Goal: Information Seeking & Learning: Learn about a topic

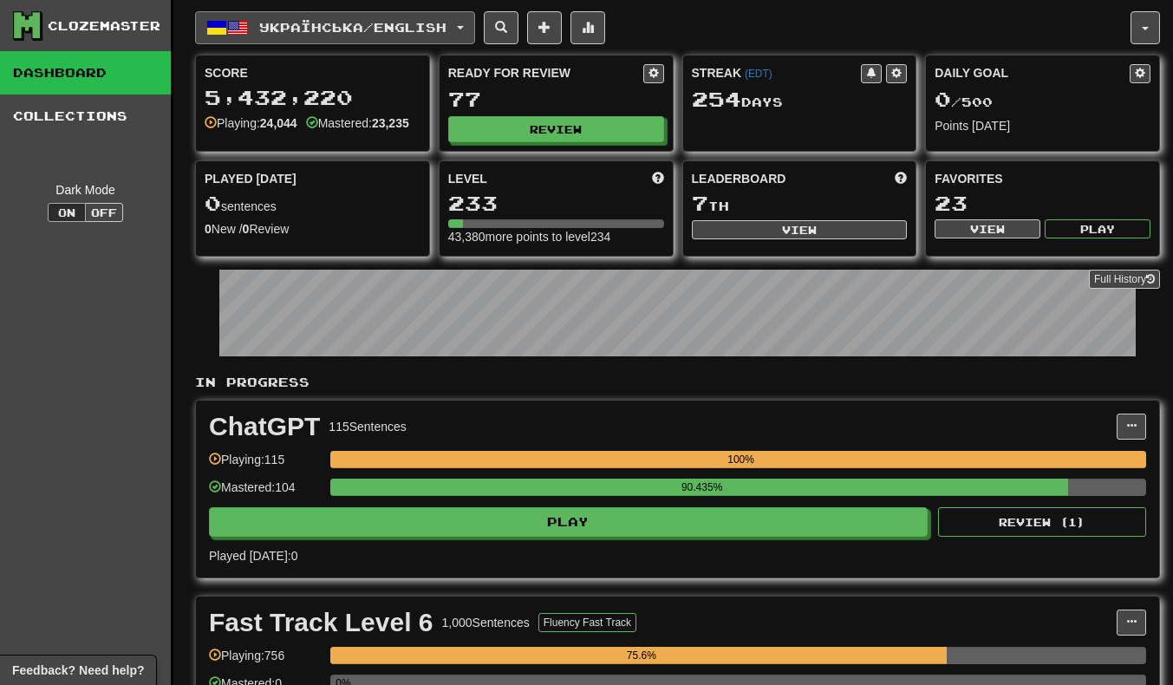
click at [304, 29] on span "Українська / English" at bounding box center [352, 27] width 187 height 15
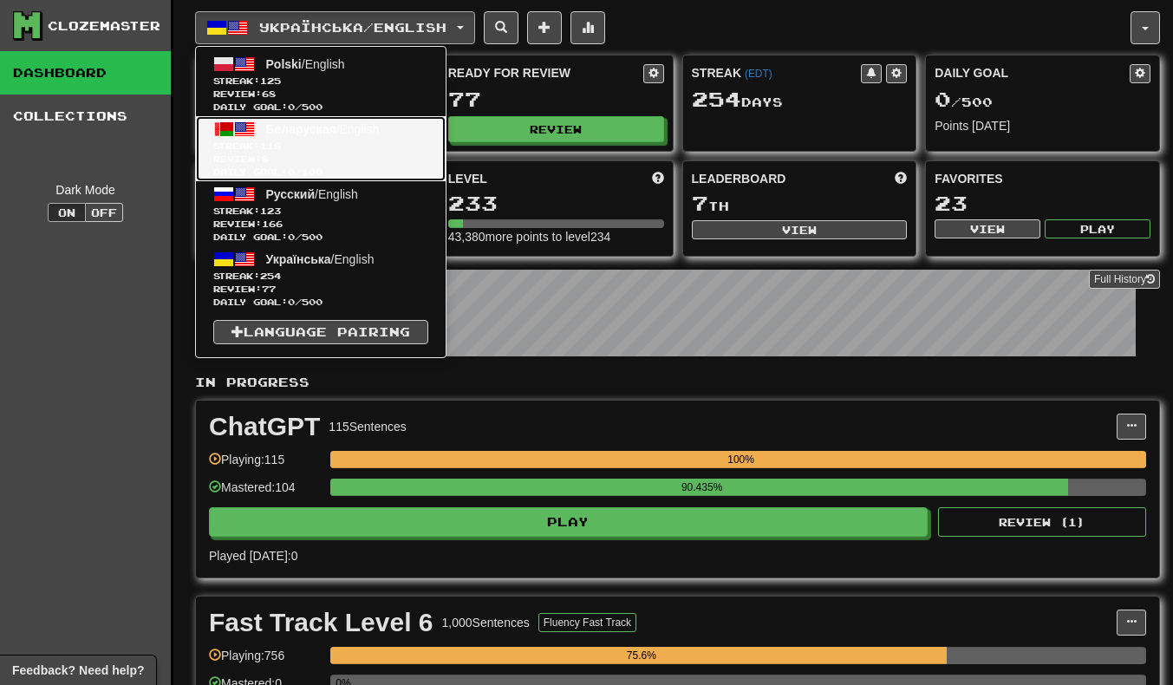
click at [270, 147] on span "116" at bounding box center [270, 145] width 21 height 10
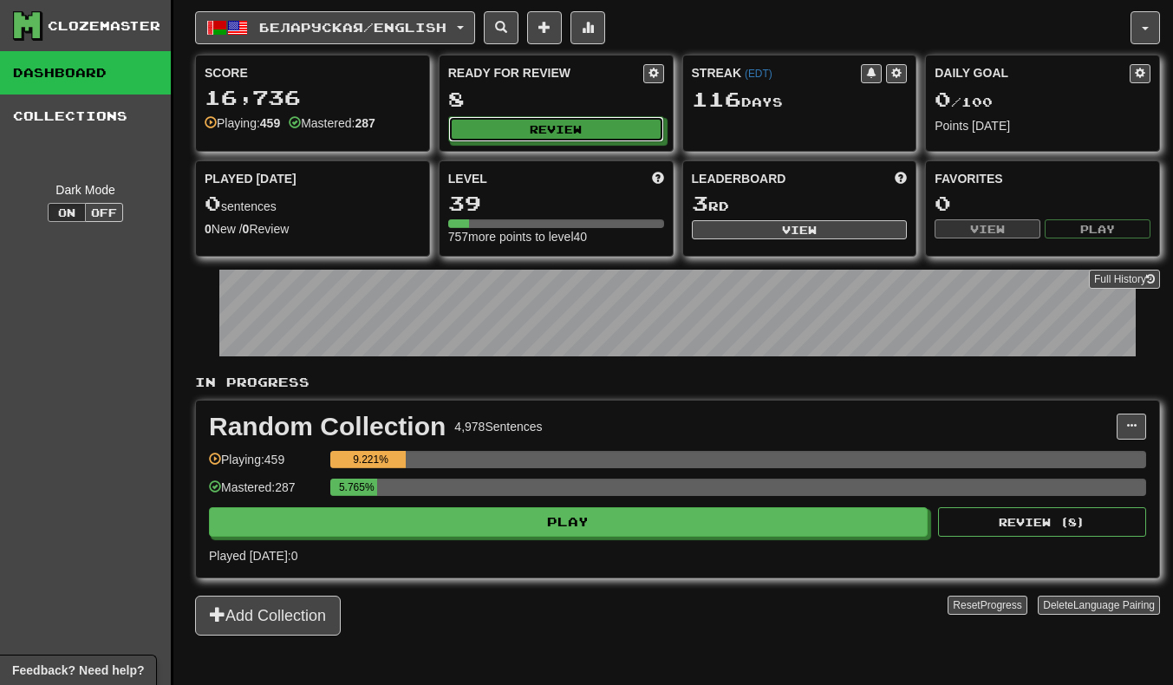
click at [538, 118] on button "Review" at bounding box center [556, 129] width 216 height 26
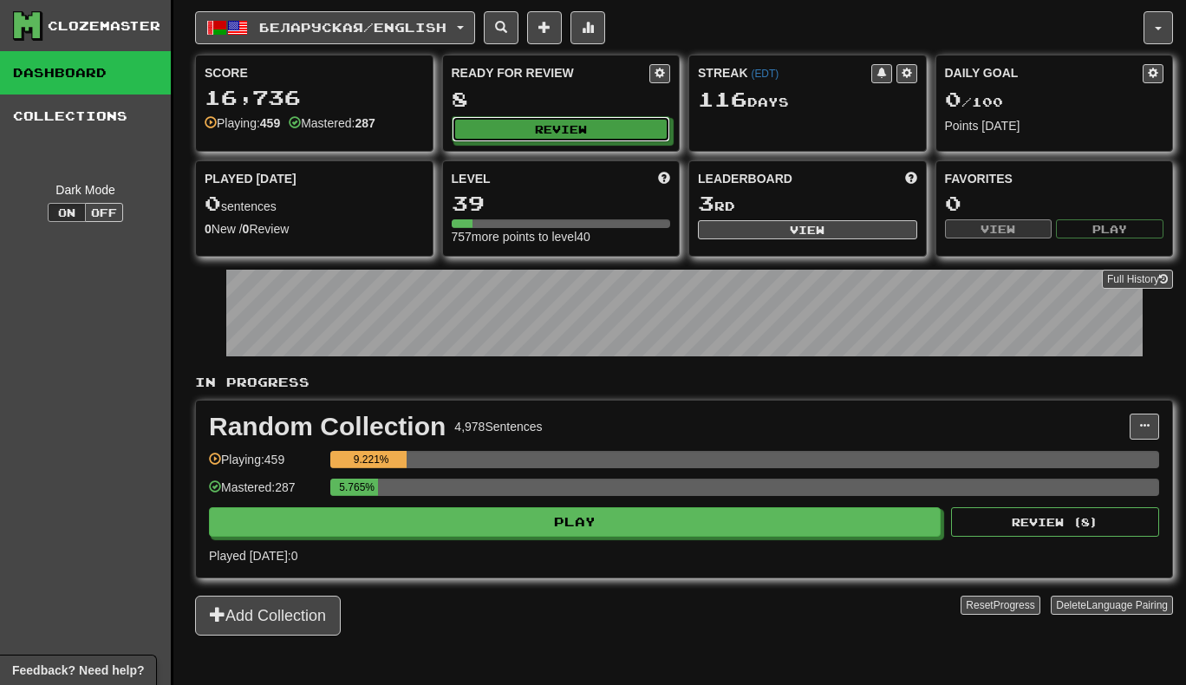
select select "**"
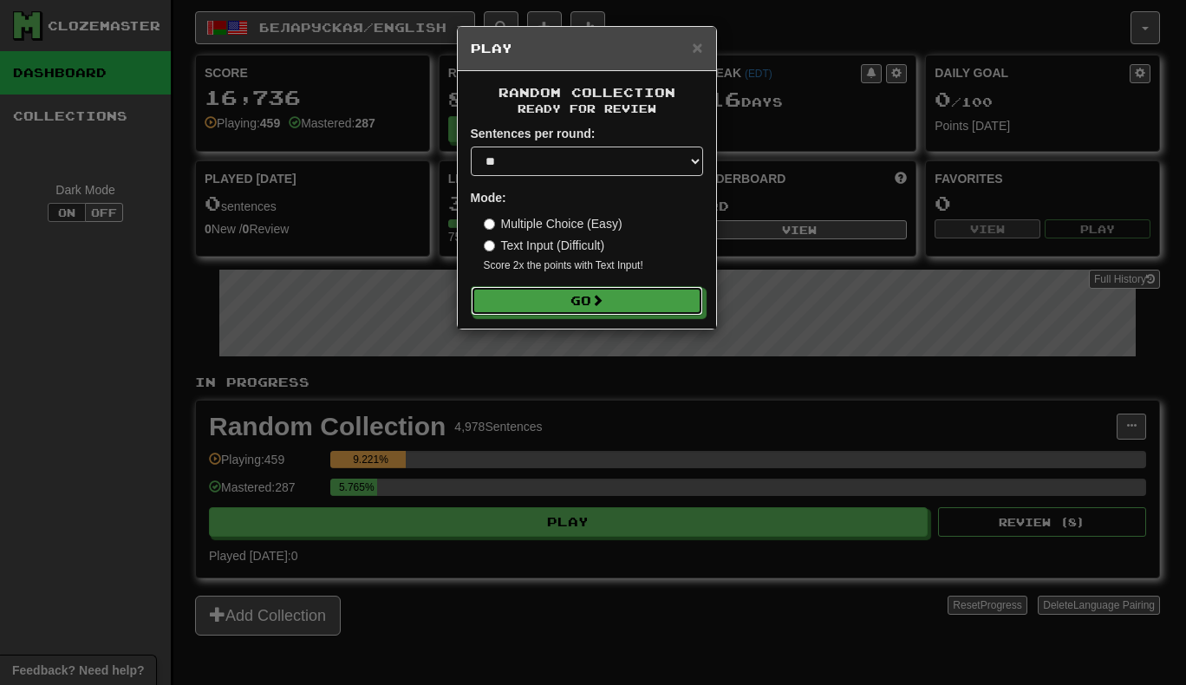
click at [627, 287] on button "Go" at bounding box center [587, 300] width 232 height 29
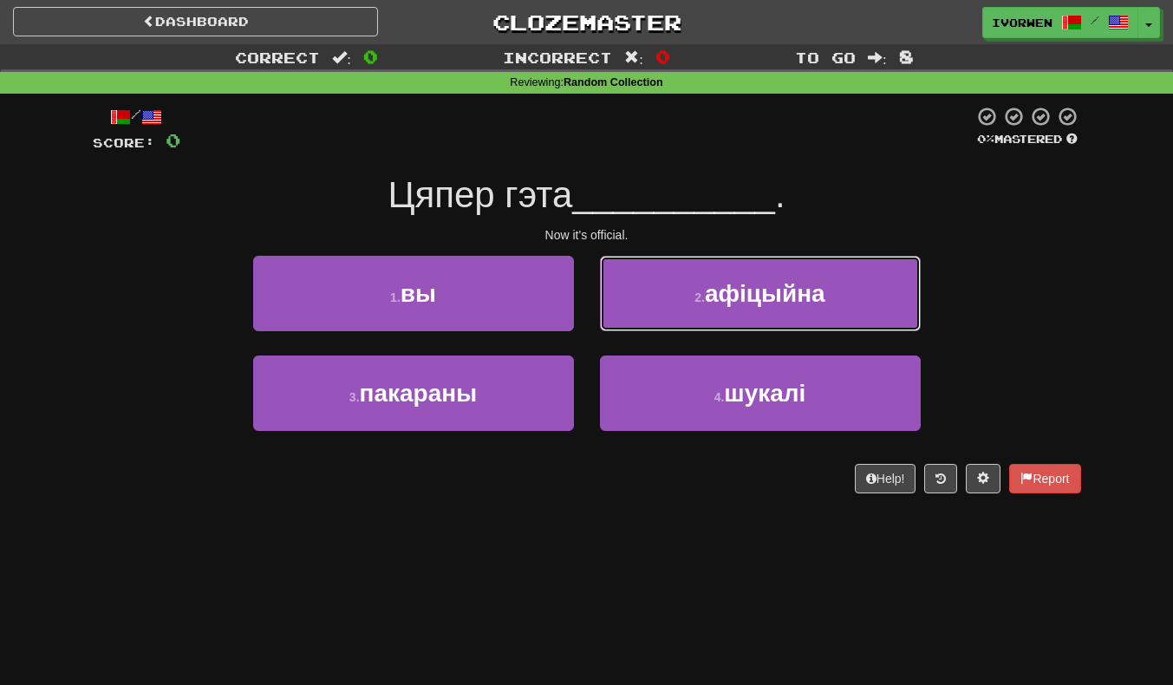
click at [856, 292] on button "2 . афіцыйна" at bounding box center [760, 293] width 321 height 75
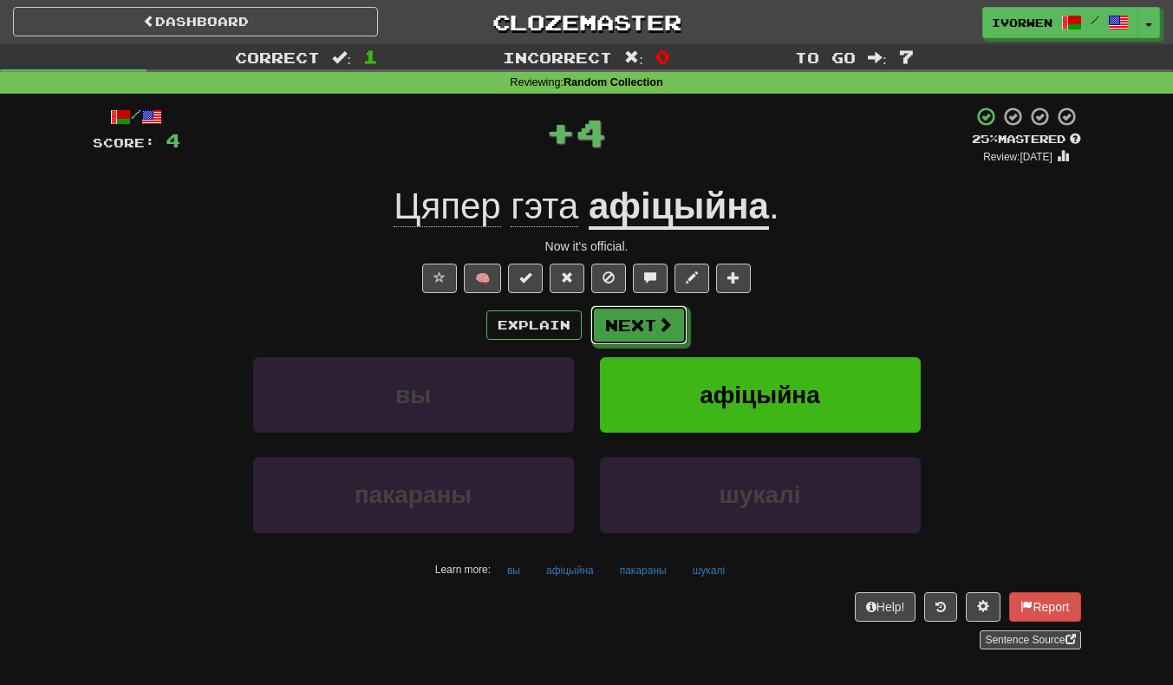
click at [639, 322] on button "Next" at bounding box center [638, 325] width 97 height 40
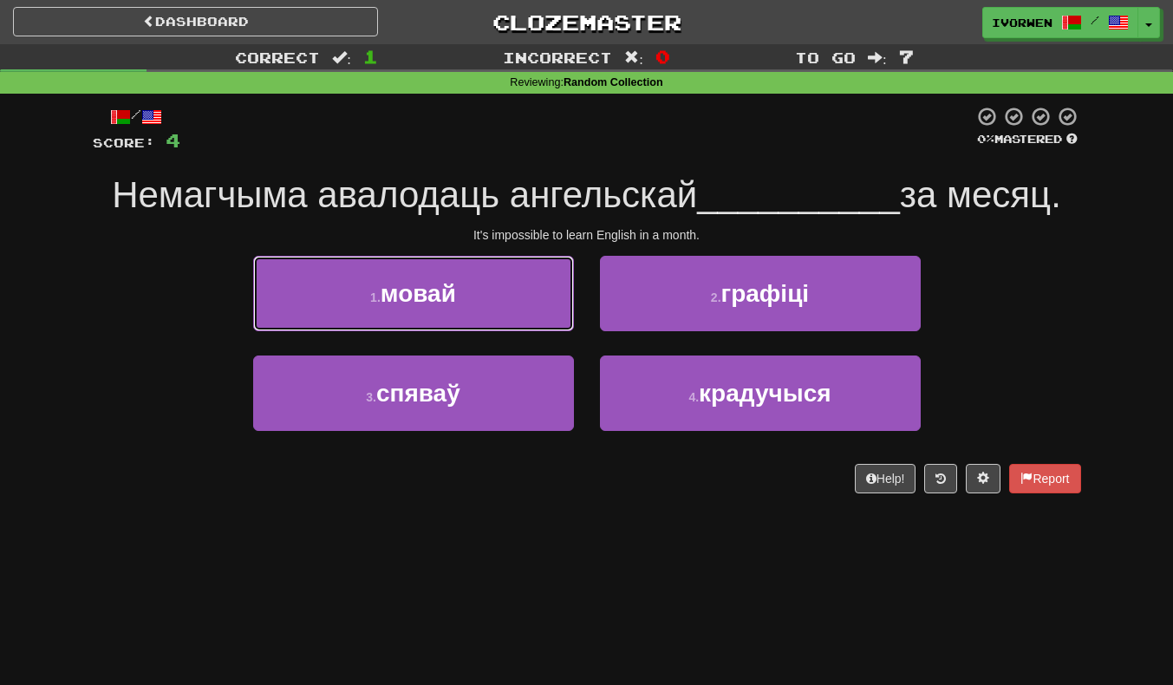
click at [341, 276] on button "1 . мовай" at bounding box center [413, 293] width 321 height 75
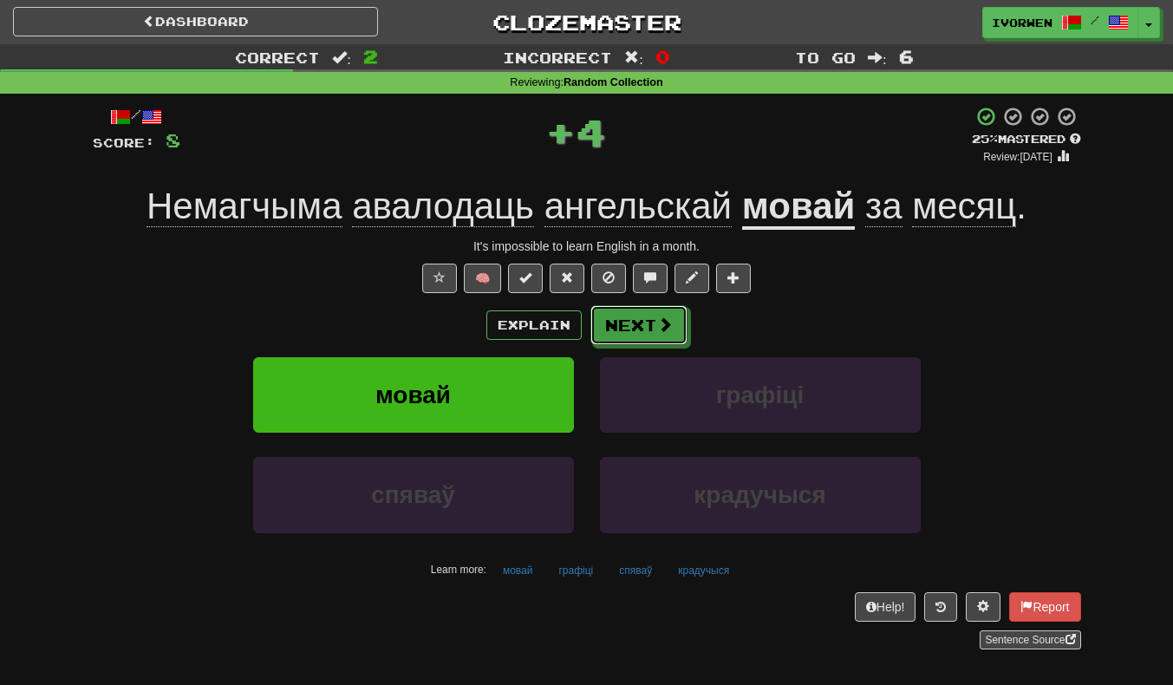
click at [650, 320] on button "Next" at bounding box center [638, 325] width 97 height 40
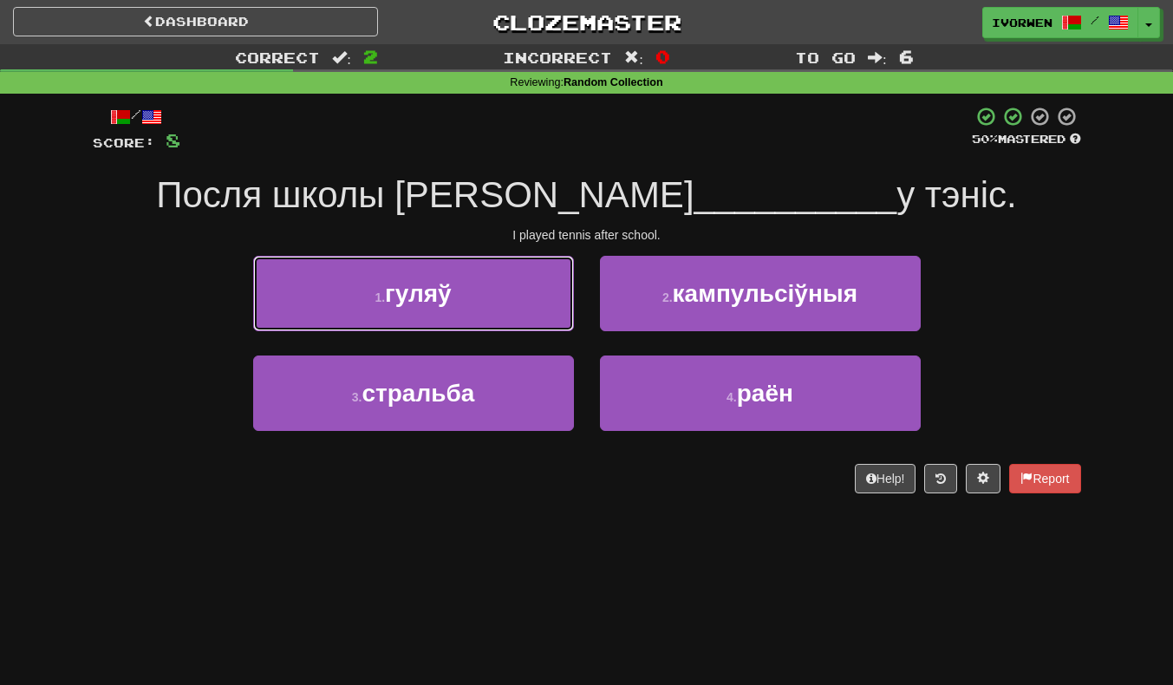
click at [325, 292] on button "1 . гуляў" at bounding box center [413, 293] width 321 height 75
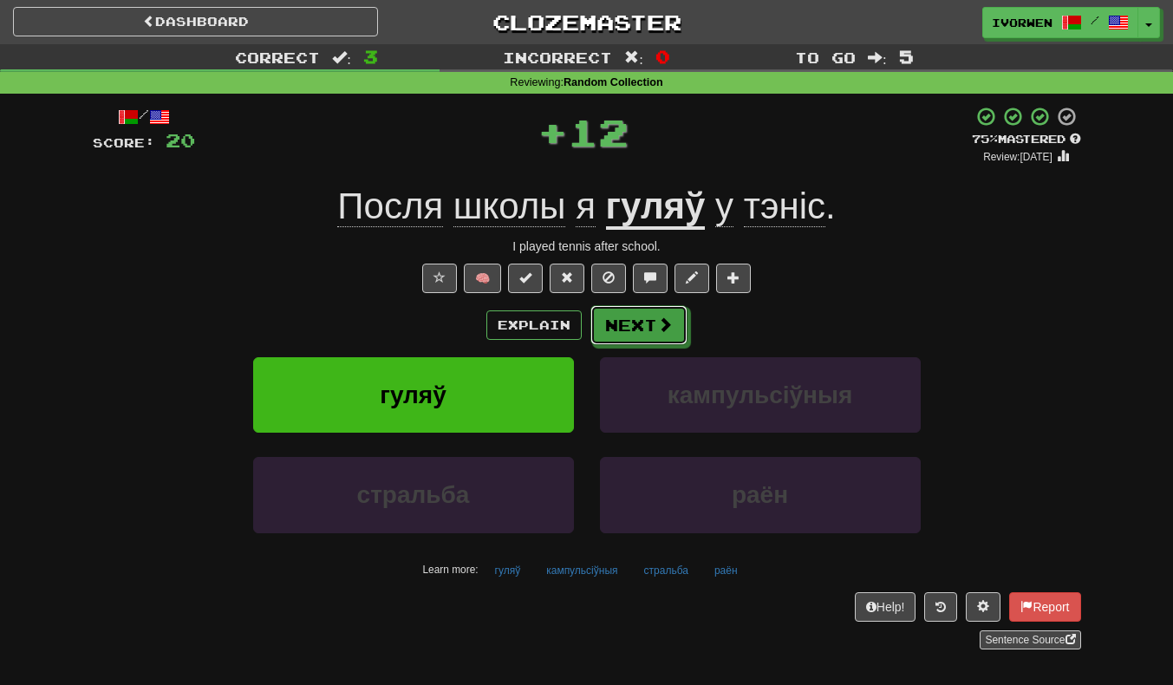
click at [637, 329] on button "Next" at bounding box center [638, 325] width 97 height 40
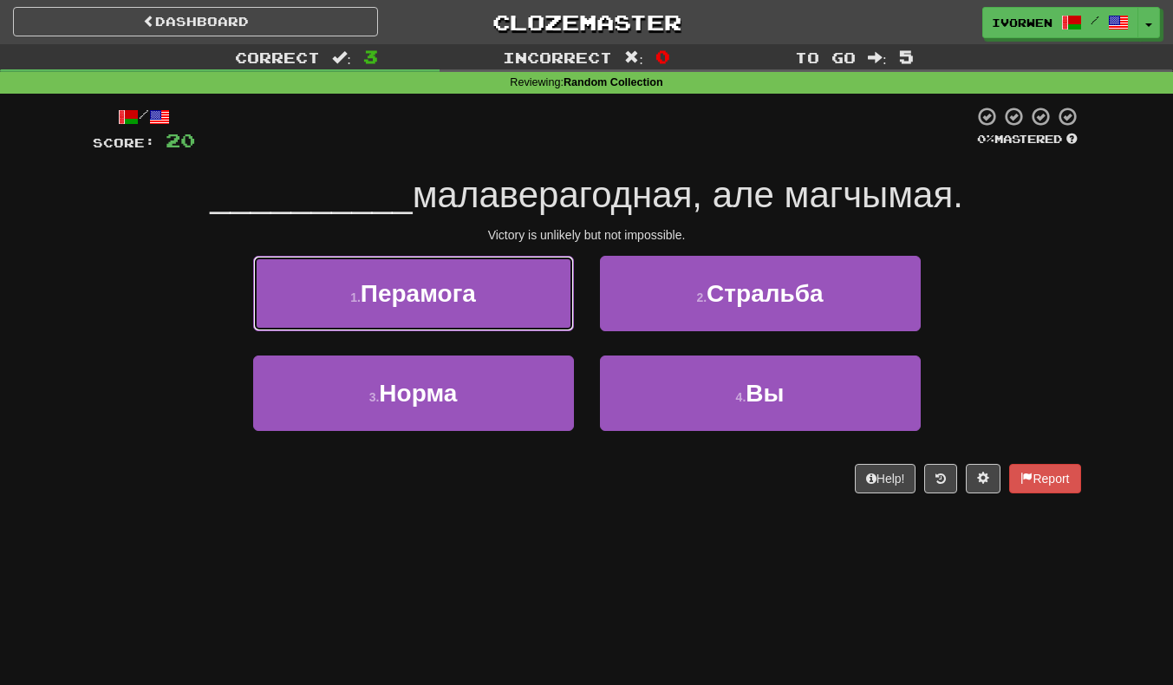
click at [475, 283] on span "Перамога" at bounding box center [418, 293] width 115 height 27
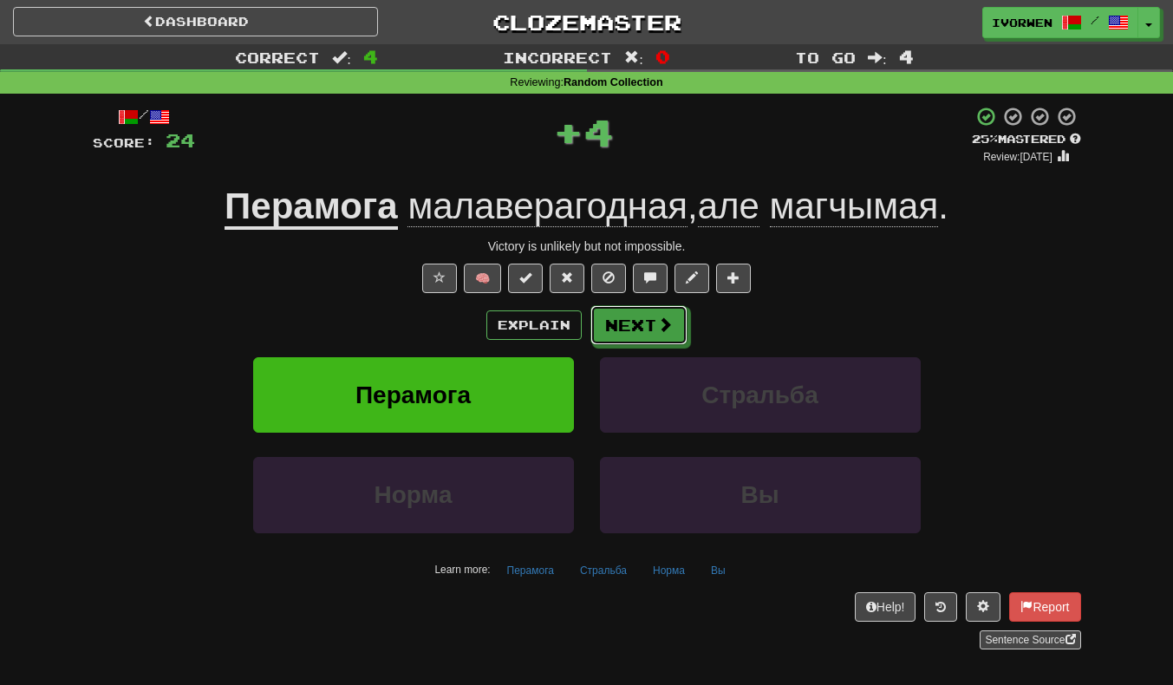
click at [657, 321] on span at bounding box center [665, 324] width 16 height 16
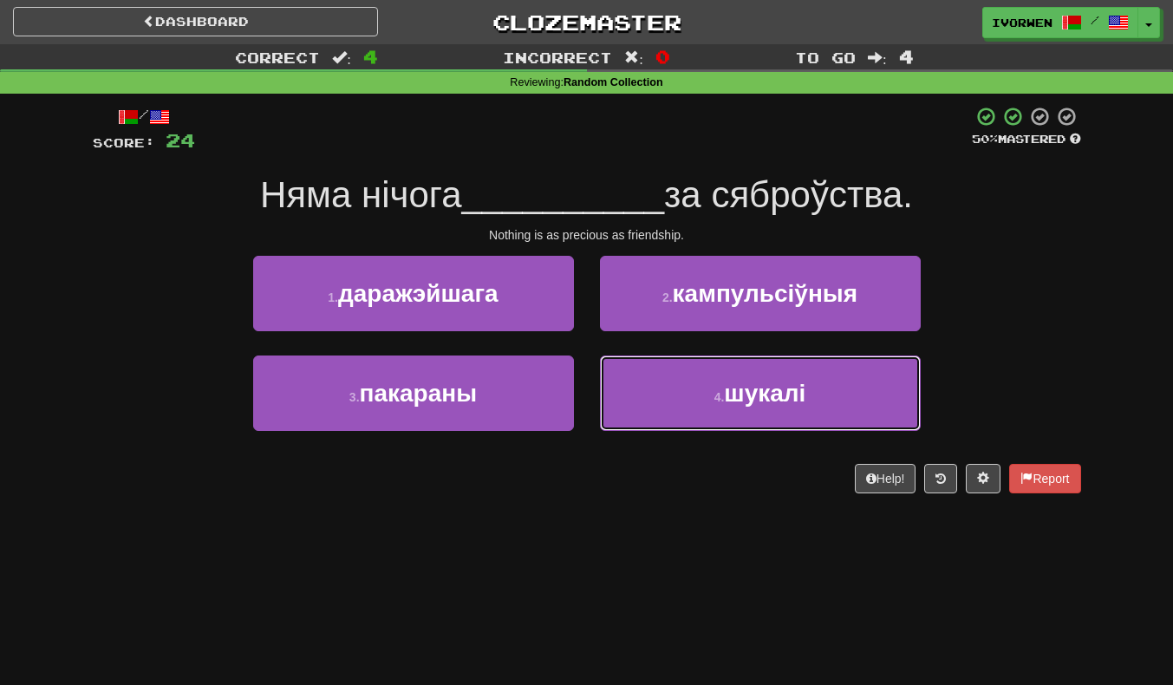
click at [766, 368] on button "4 . шукалі" at bounding box center [760, 392] width 321 height 75
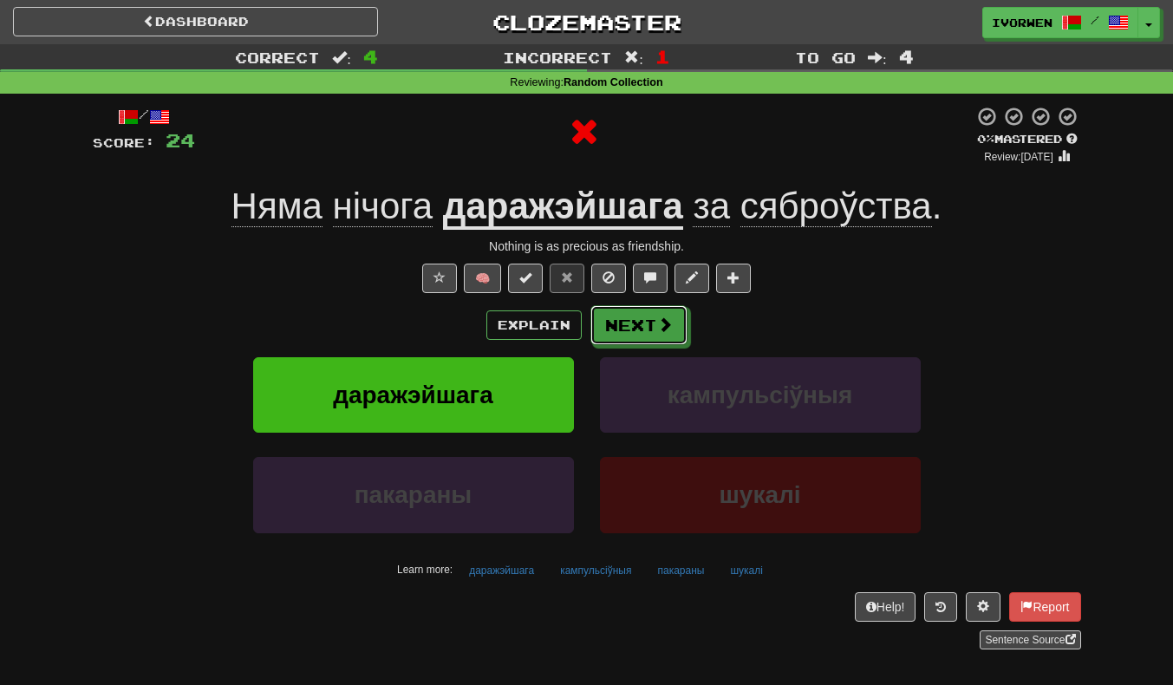
click at [646, 343] on button "Next" at bounding box center [638, 325] width 97 height 40
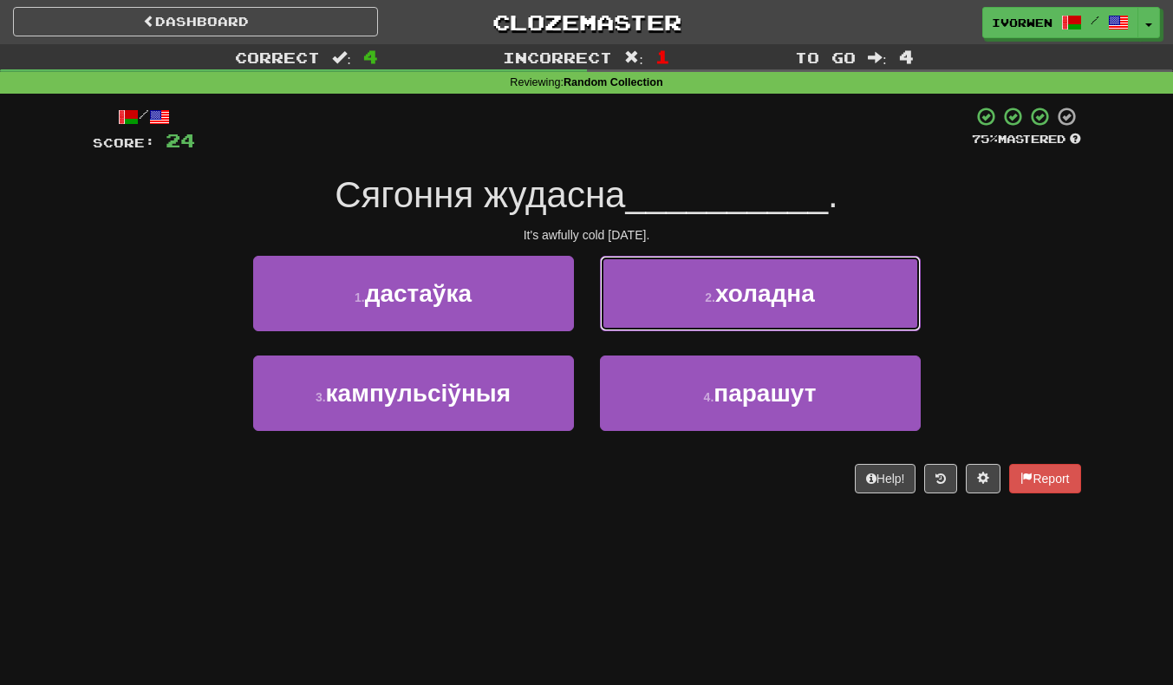
click at [793, 307] on span "холадна" at bounding box center [765, 293] width 100 height 27
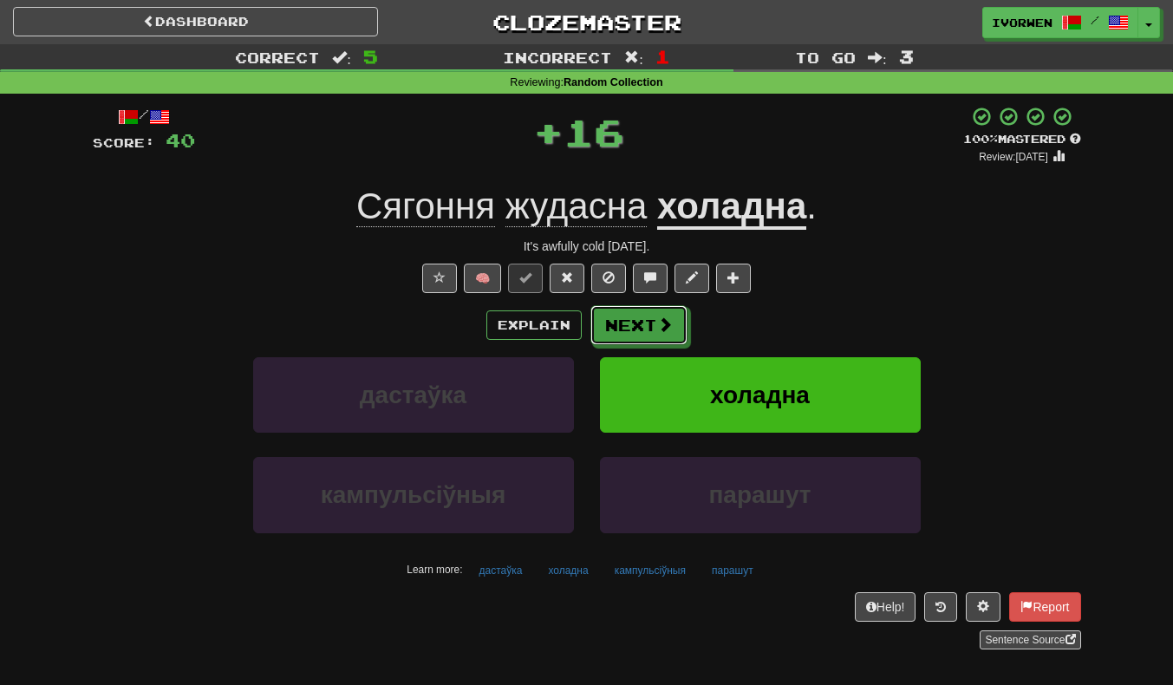
click at [665, 331] on span at bounding box center [665, 324] width 16 height 16
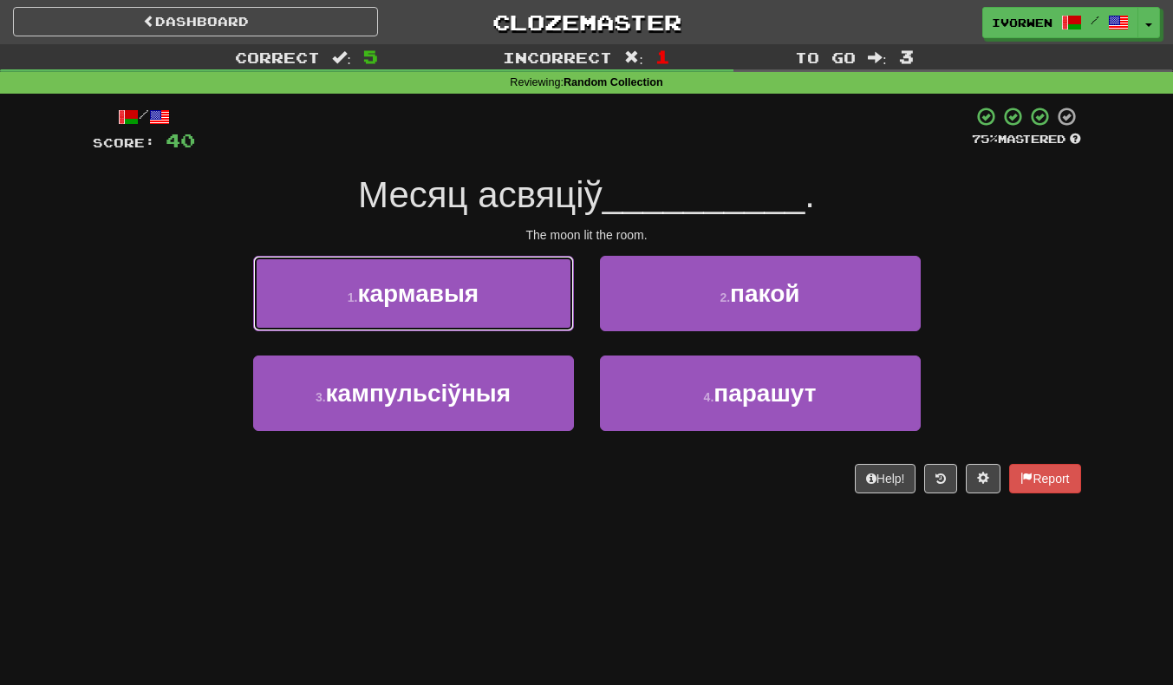
click at [516, 297] on button "1 . кармавыя" at bounding box center [413, 293] width 321 height 75
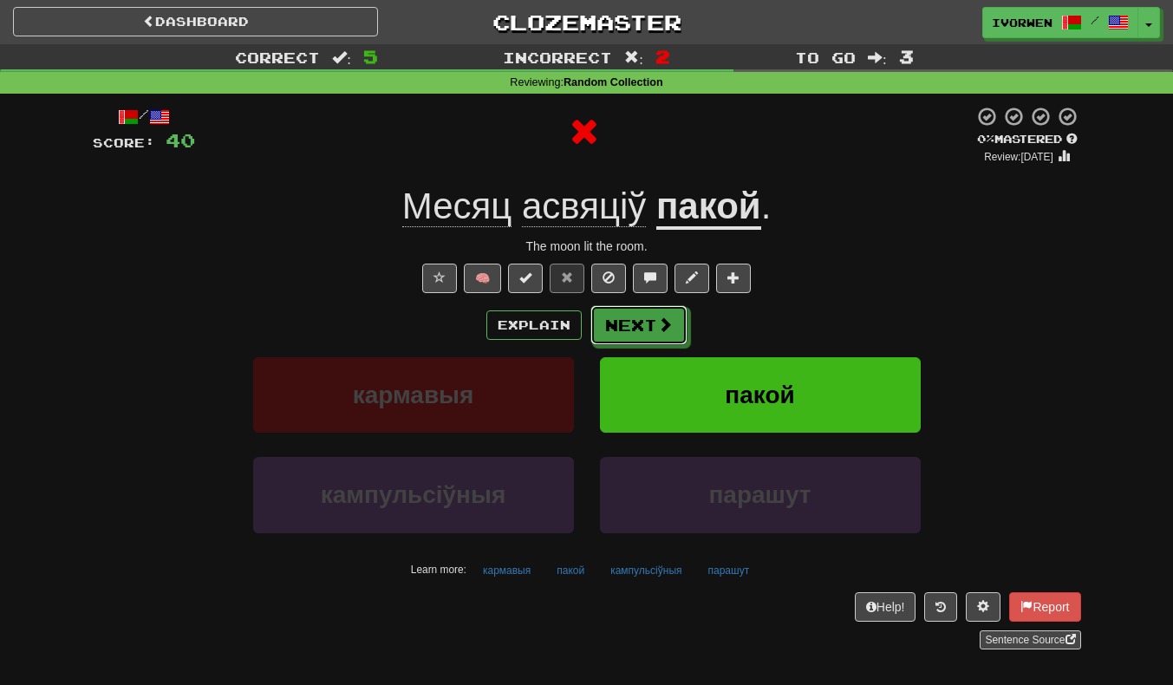
click at [659, 331] on span at bounding box center [665, 324] width 16 height 16
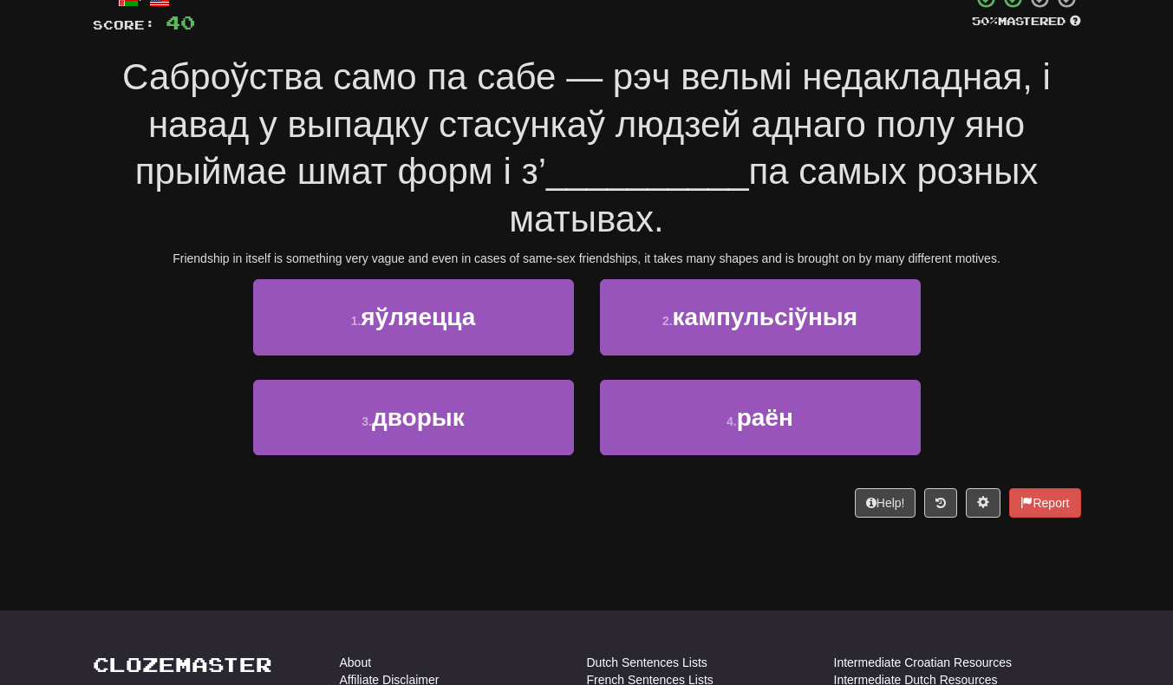
scroll to position [119, 0]
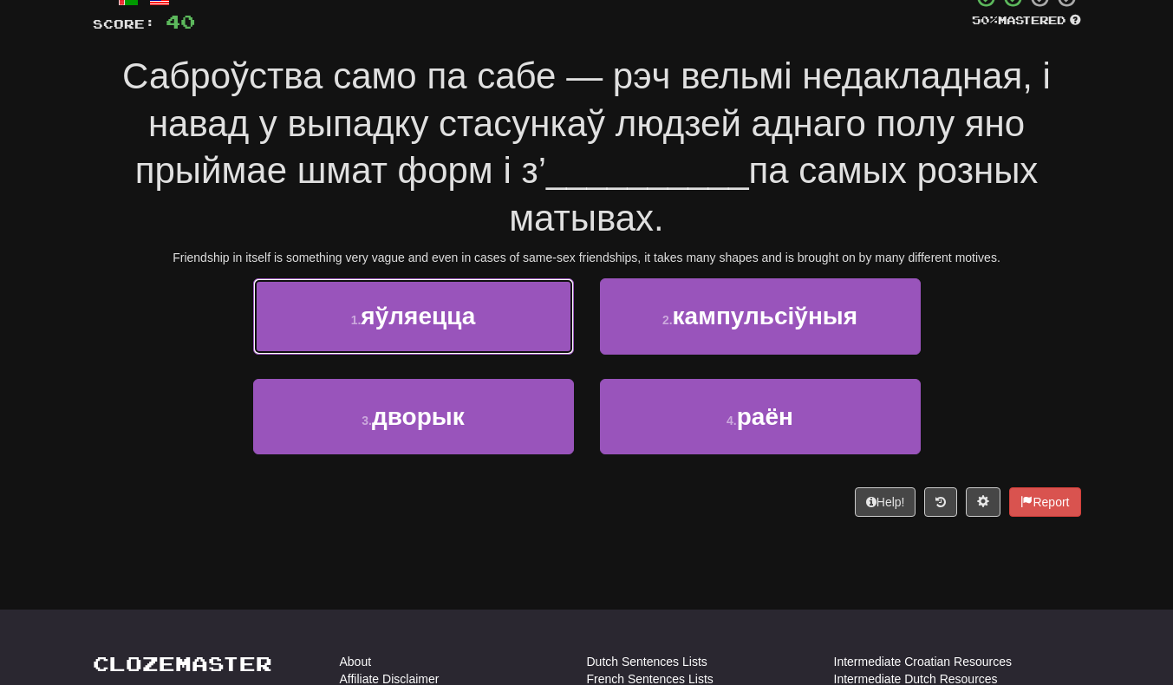
click at [499, 326] on button "1 . яўляецца" at bounding box center [413, 315] width 321 height 75
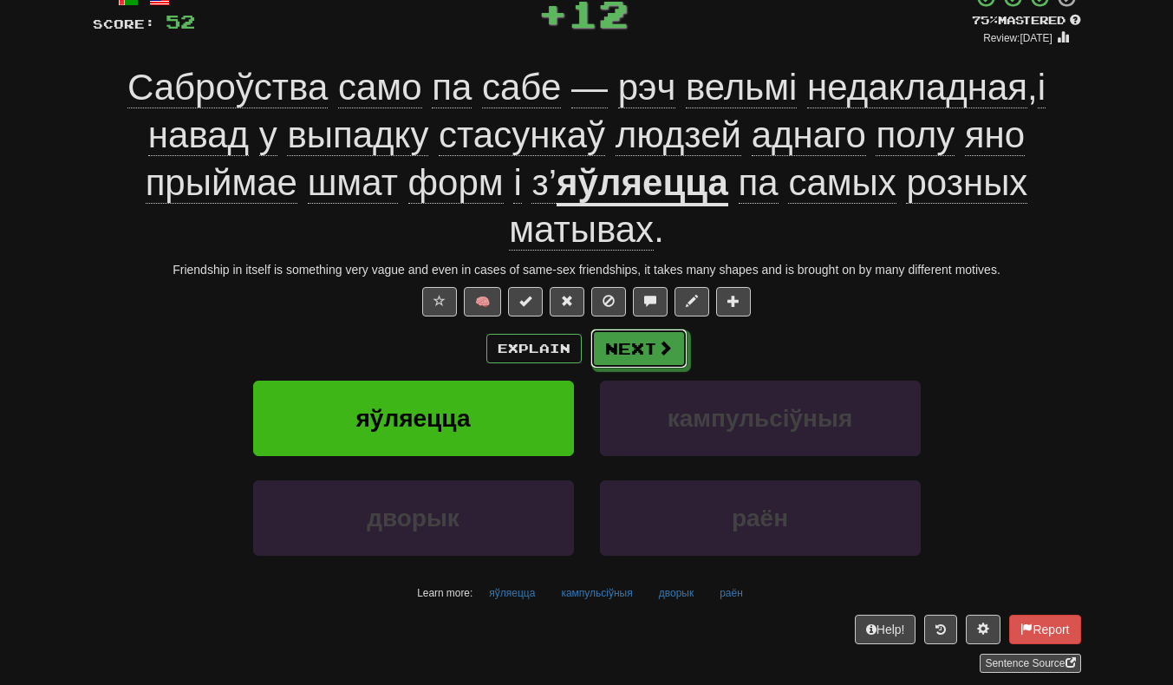
click at [663, 346] on span at bounding box center [665, 348] width 16 height 16
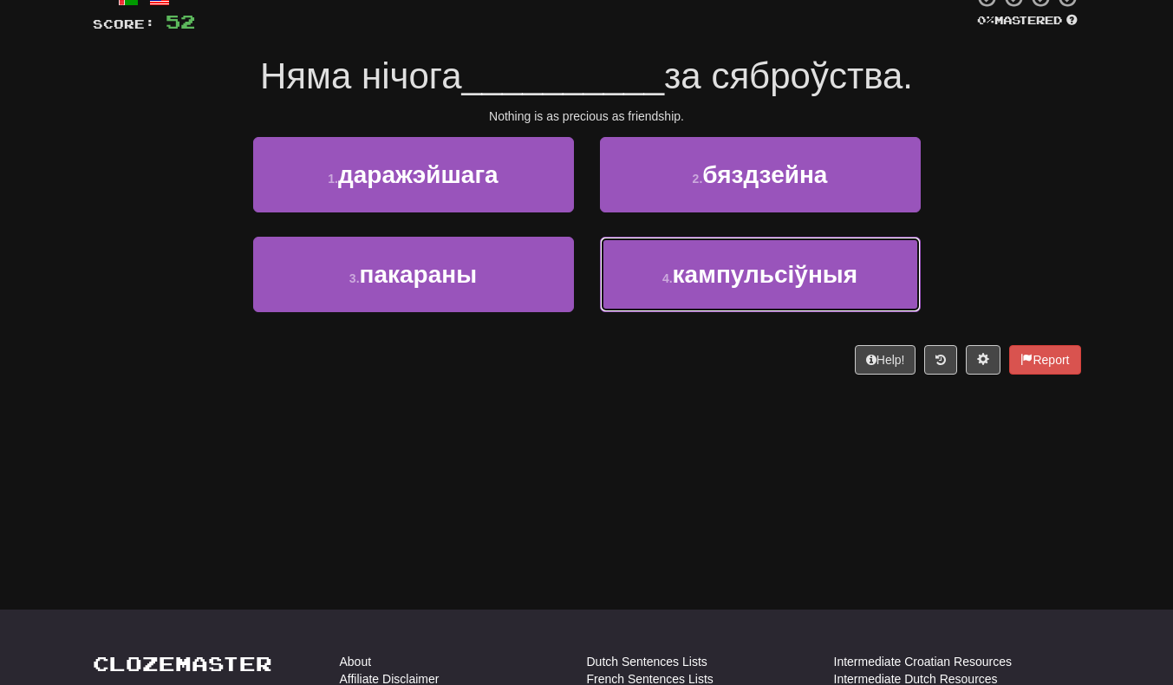
click at [856, 241] on button "4 . кампульсіўныя" at bounding box center [760, 274] width 321 height 75
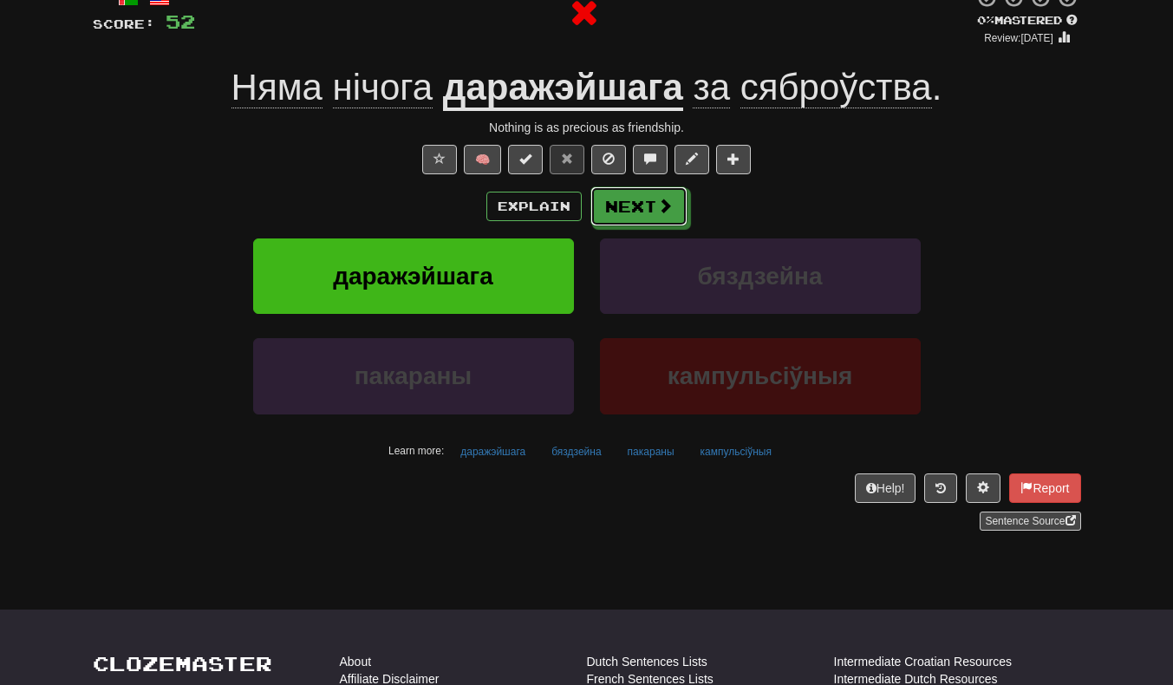
click at [634, 200] on button "Next" at bounding box center [638, 206] width 97 height 40
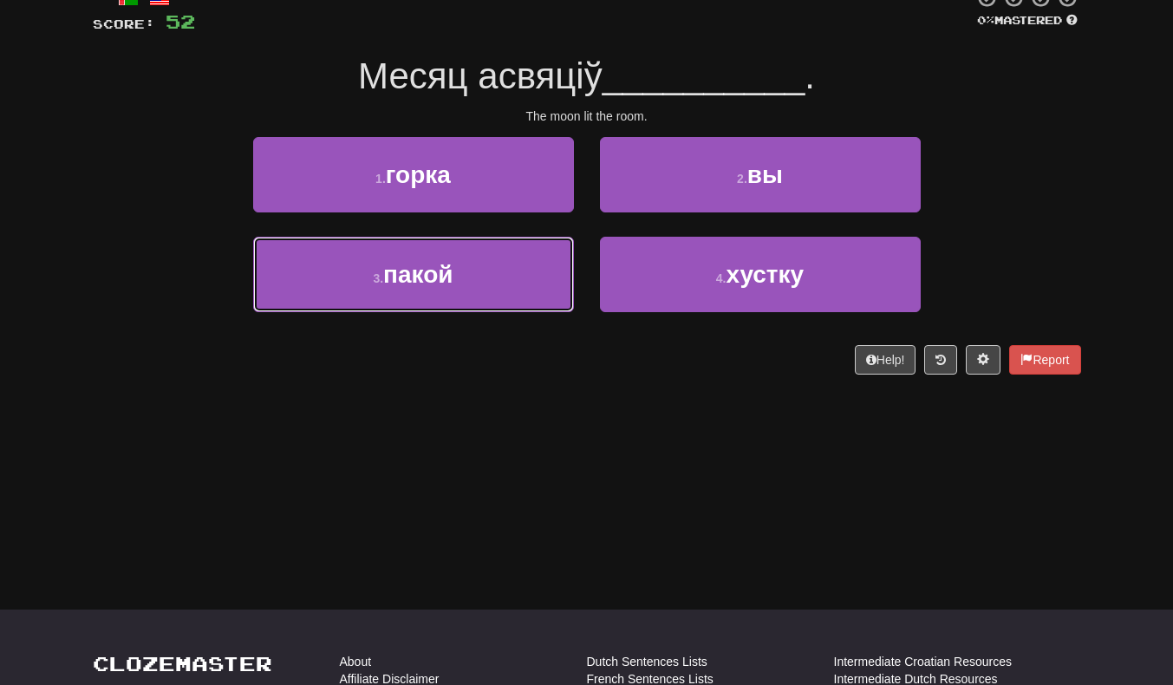
click at [497, 273] on button "3 . пакой" at bounding box center [413, 274] width 321 height 75
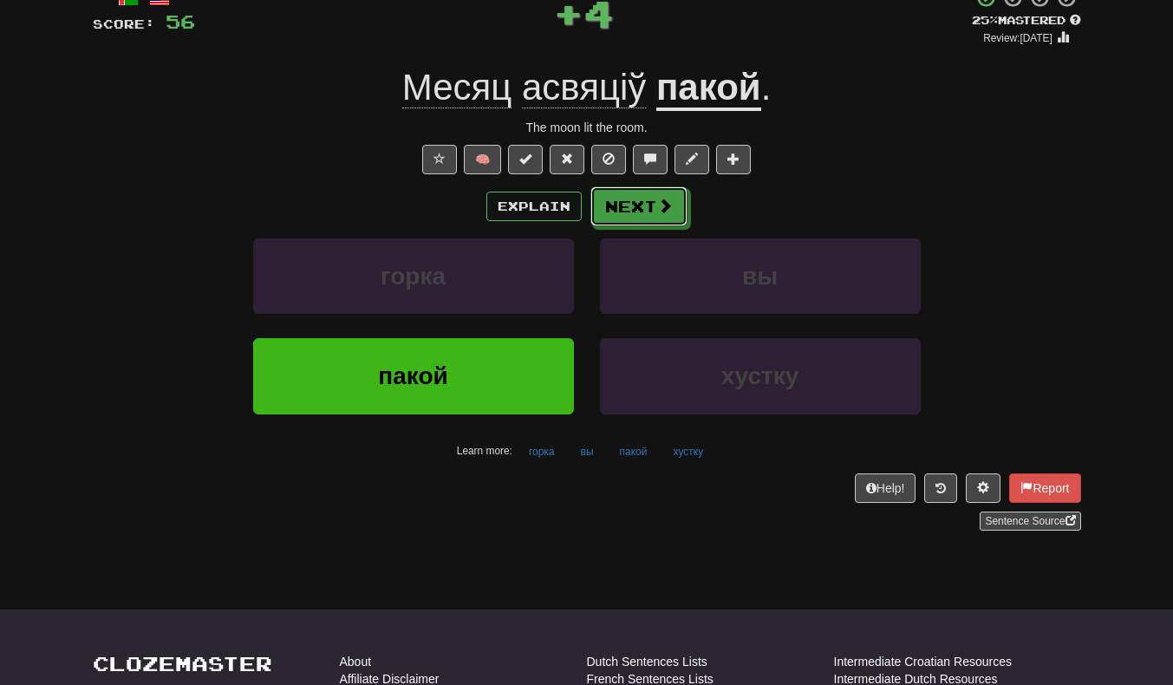
click at [666, 213] on span at bounding box center [665, 206] width 16 height 16
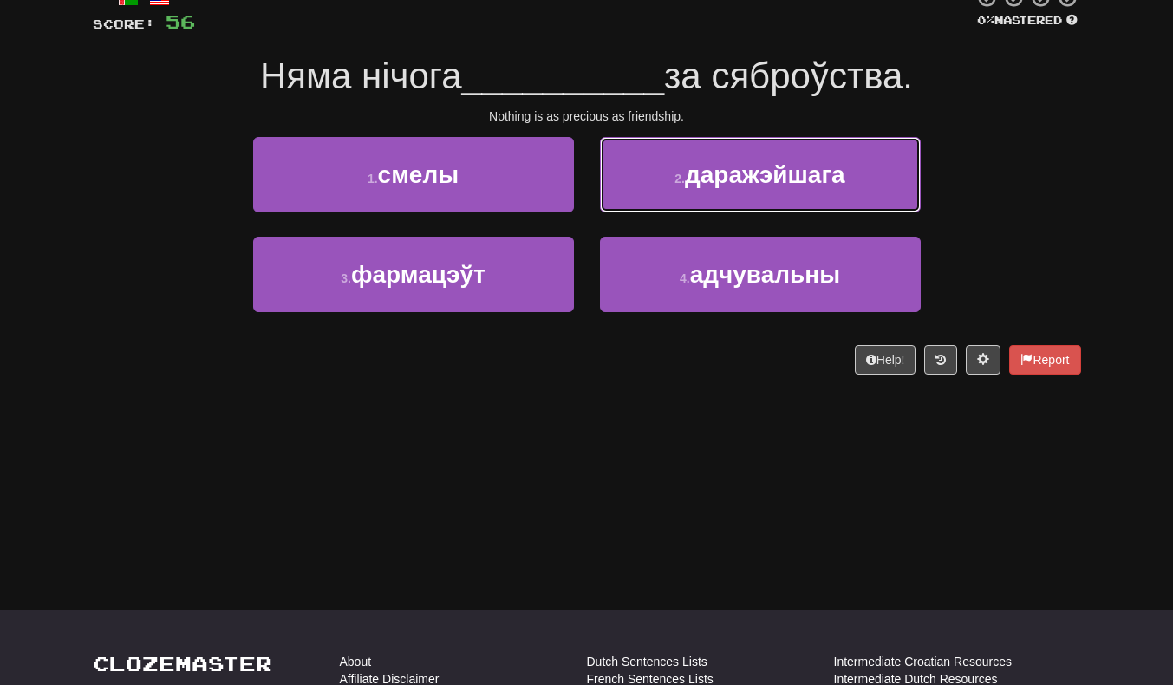
click at [848, 179] on button "2 . даражэйшага" at bounding box center [760, 174] width 321 height 75
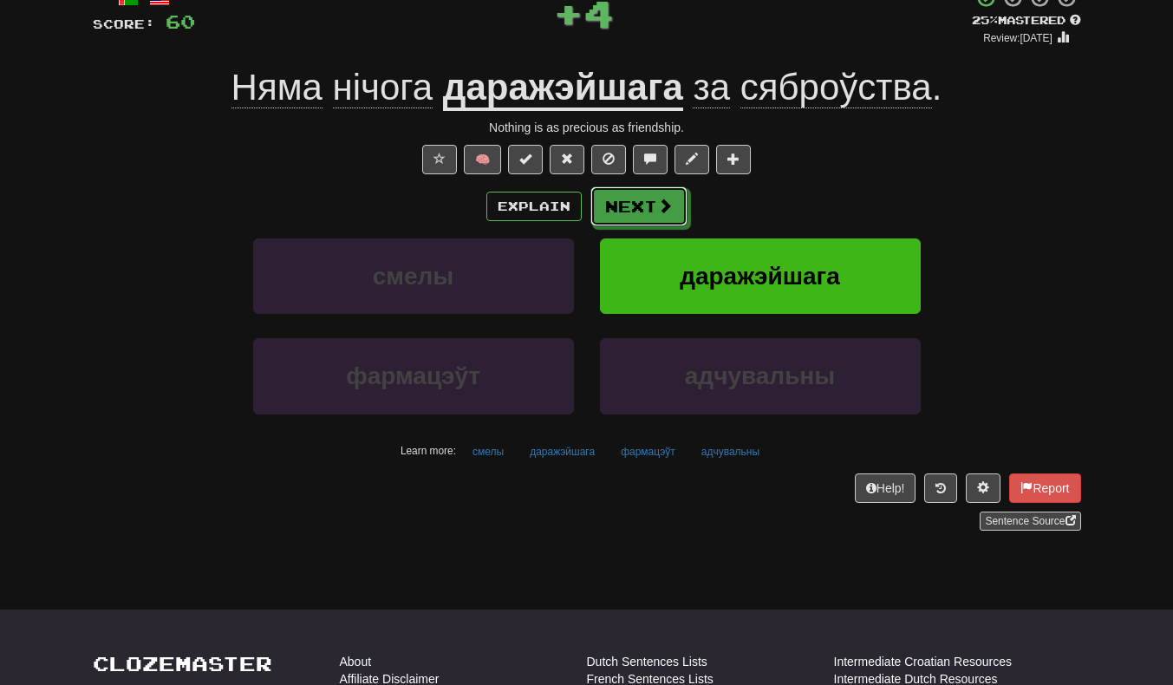
click at [633, 215] on button "Next" at bounding box center [638, 206] width 97 height 40
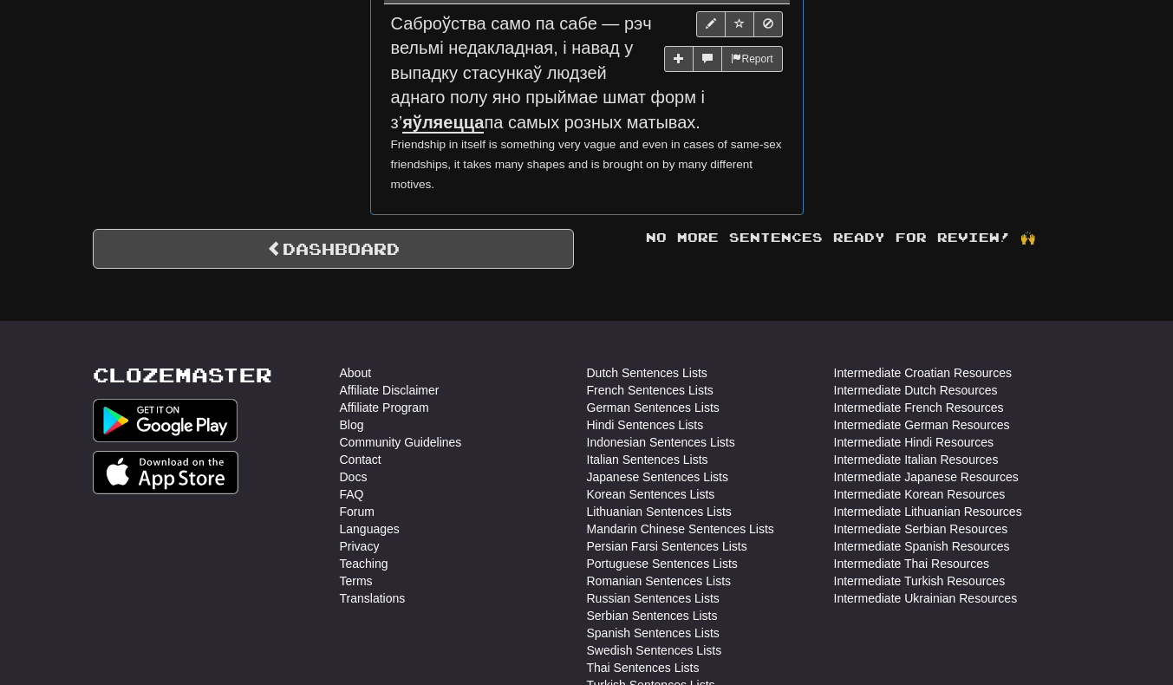
scroll to position [1608, 0]
click at [454, 245] on link "Dashboard" at bounding box center [333, 248] width 481 height 40
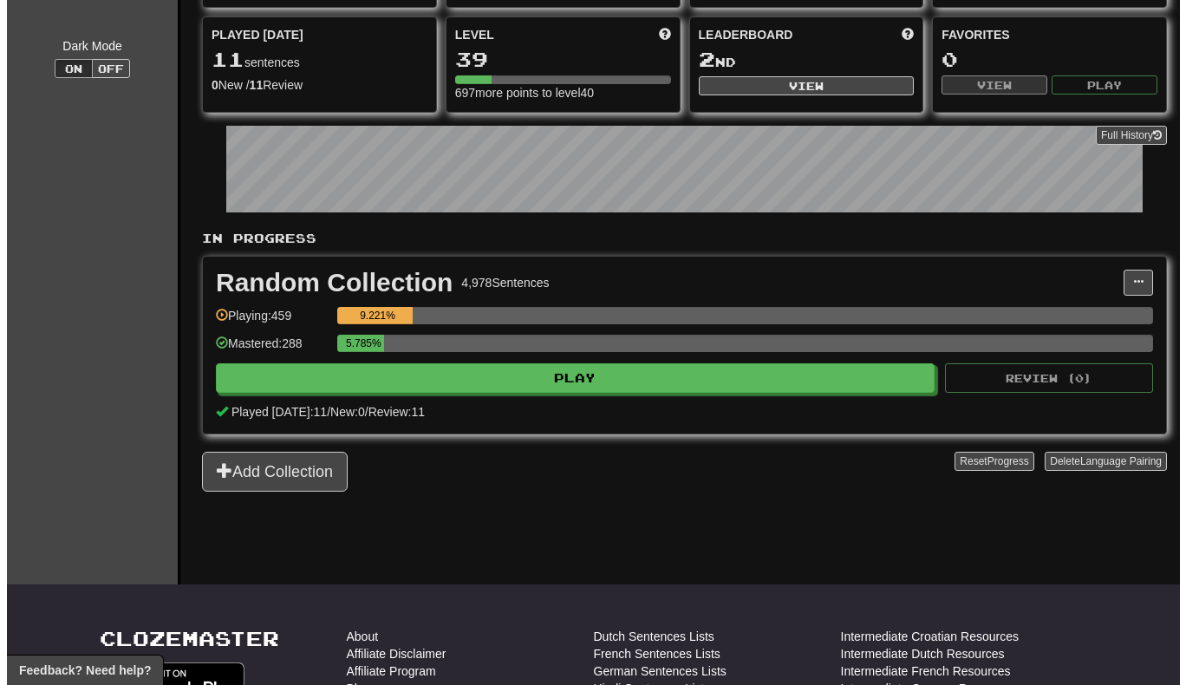
scroll to position [162, 0]
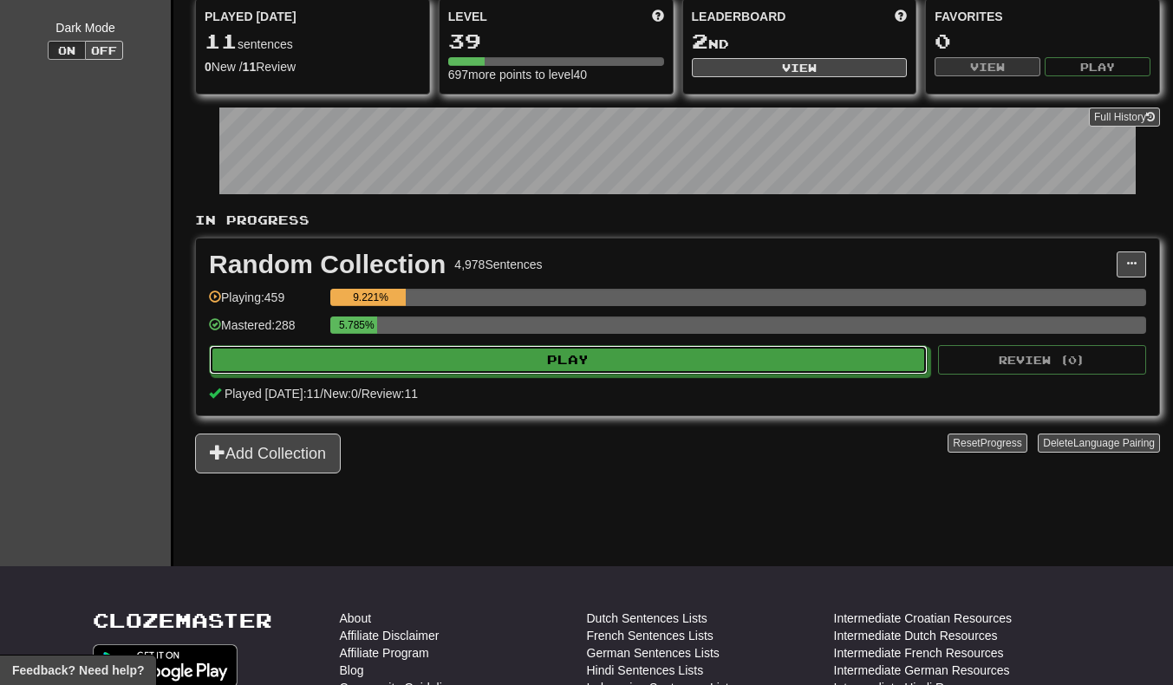
click at [810, 368] on button "Play" at bounding box center [568, 359] width 718 height 29
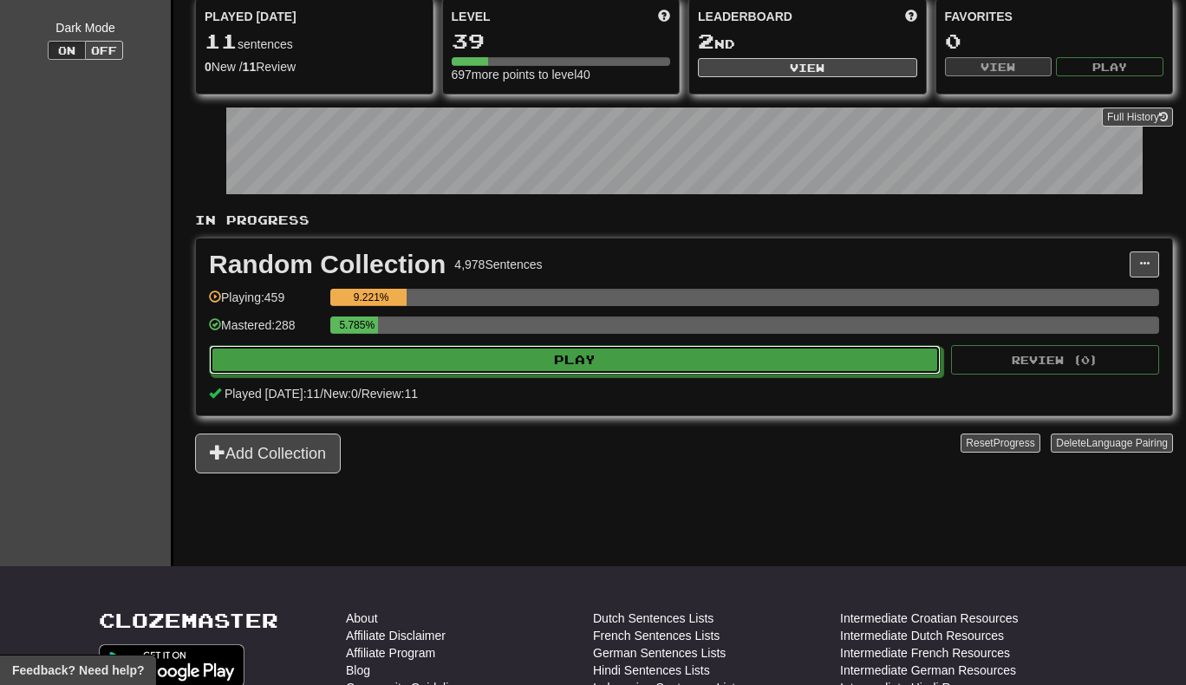
select select "**"
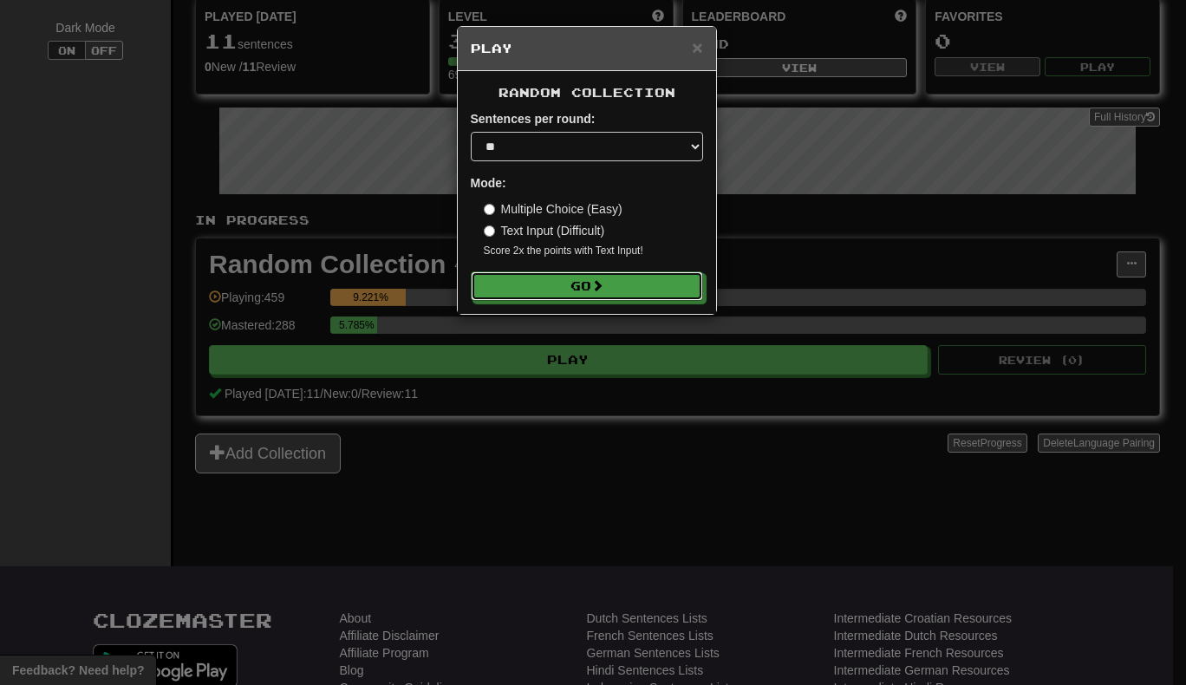
click at [648, 283] on button "Go" at bounding box center [587, 285] width 232 height 29
